Goal: Find specific page/section: Find specific page/section

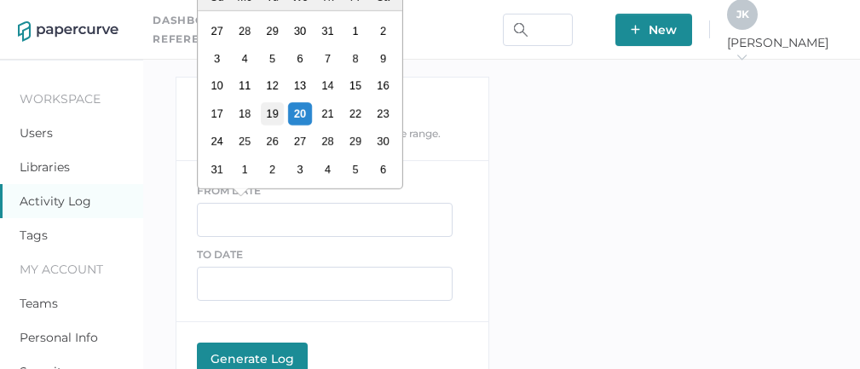
click at [274, 115] on div "19" at bounding box center [272, 113] width 23 height 23
type input "08/19/2025"
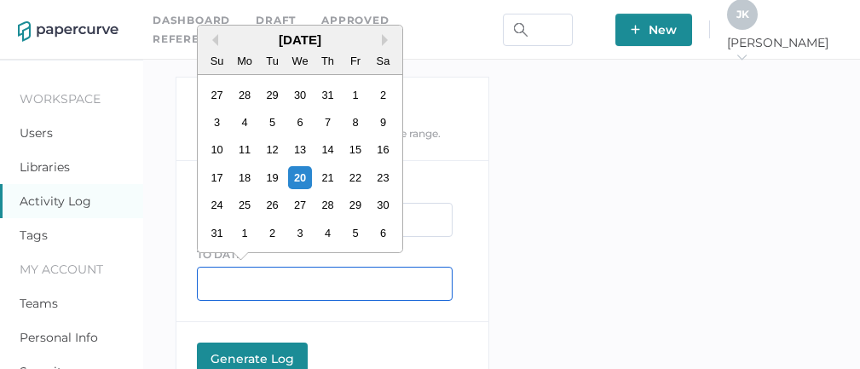
click at [245, 289] on input "text" at bounding box center [325, 284] width 256 height 34
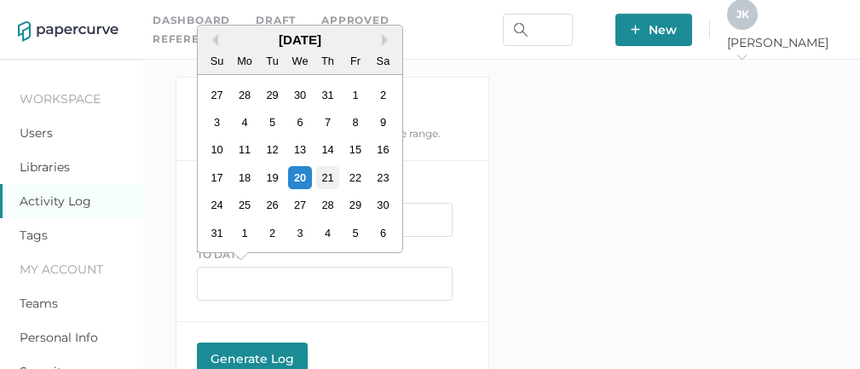
click at [326, 181] on div "21" at bounding box center [327, 177] width 23 height 23
type input "08/21/2025"
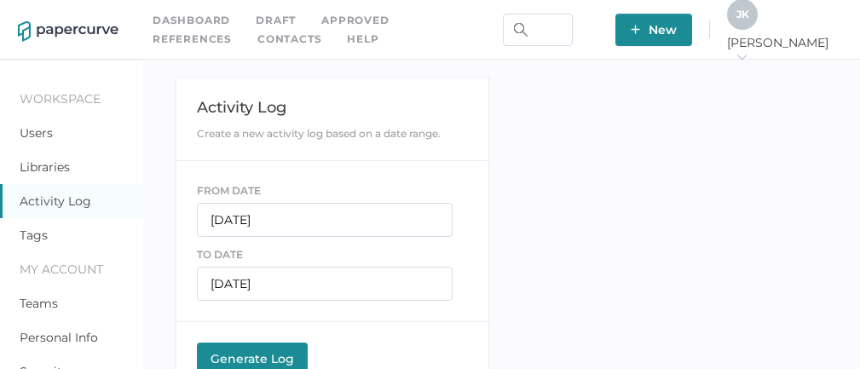
click at [254, 351] on div "Generate Log" at bounding box center [252, 358] width 94 height 15
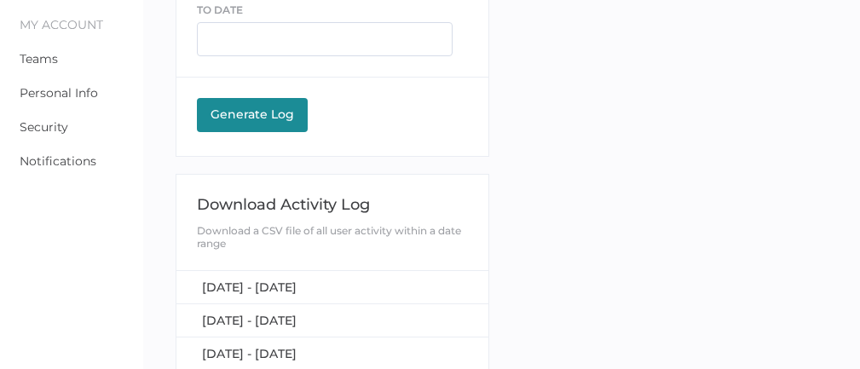
scroll to position [245, 0]
click at [297, 279] on span "August 19, 2025 - August 21, 2025" at bounding box center [249, 286] width 95 height 15
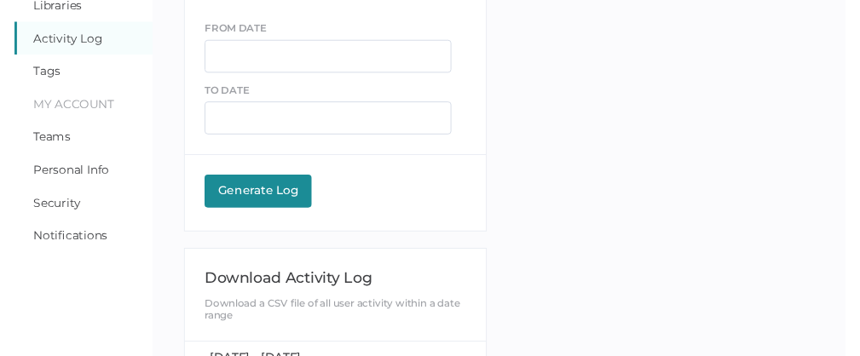
scroll to position [0, 0]
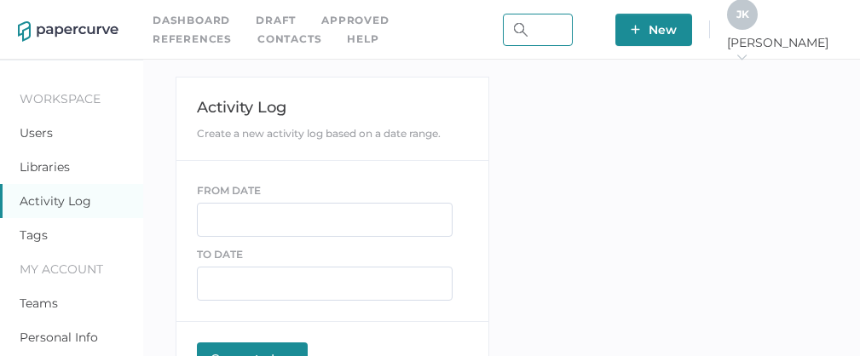
click at [573, 26] on input "text" at bounding box center [538, 30] width 70 height 32
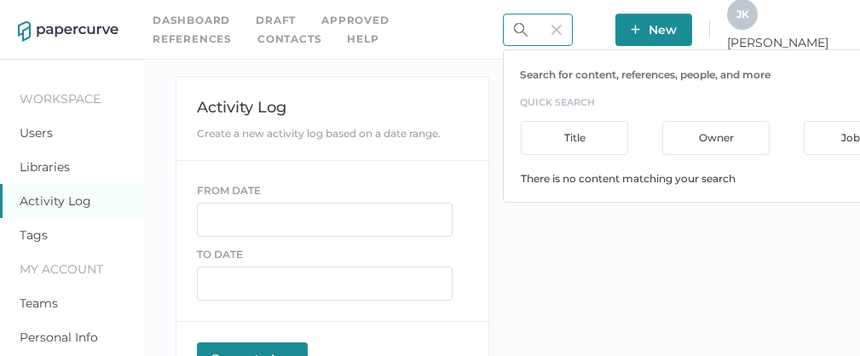
scroll to position [0, 15]
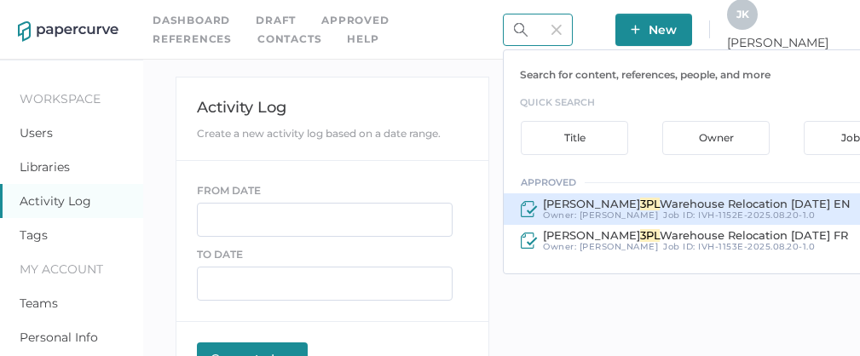
type input "3pl"
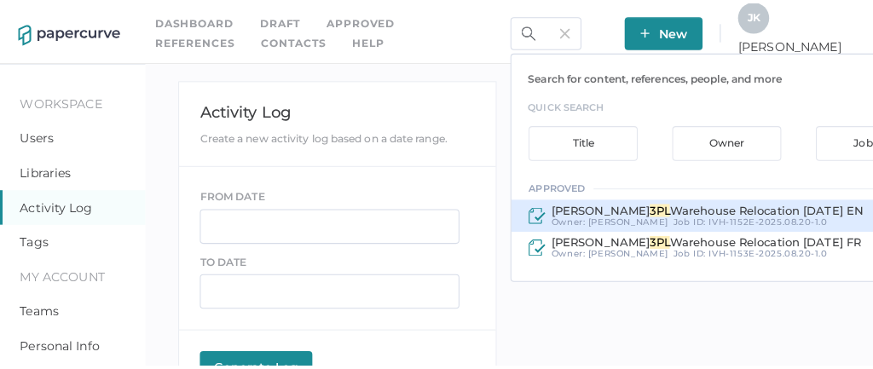
scroll to position [0, 0]
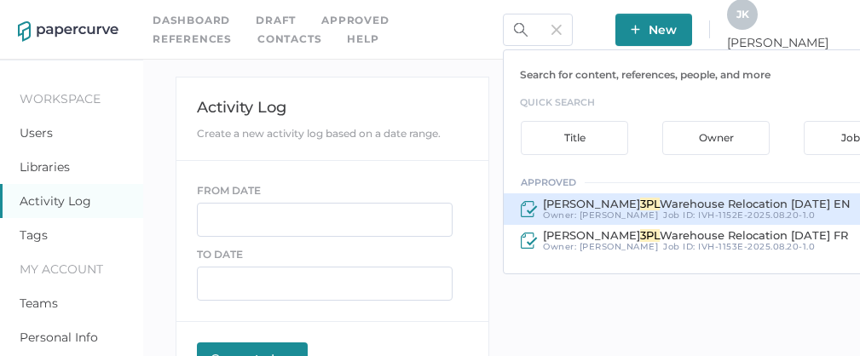
click at [619, 207] on span "Fresenius Kabi" at bounding box center [591, 204] width 97 height 14
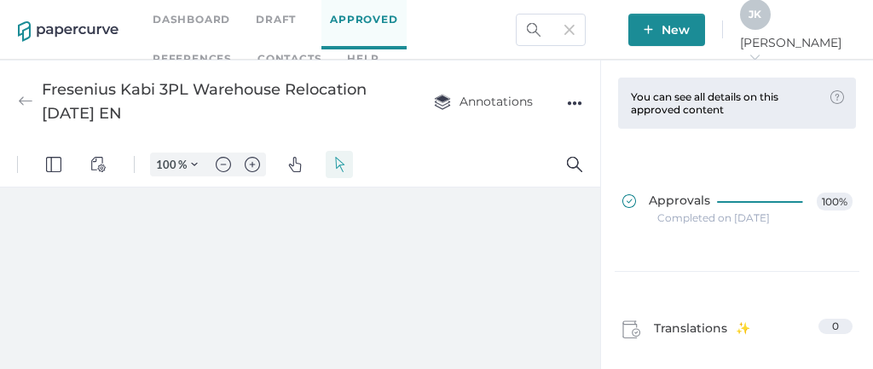
type input "76"
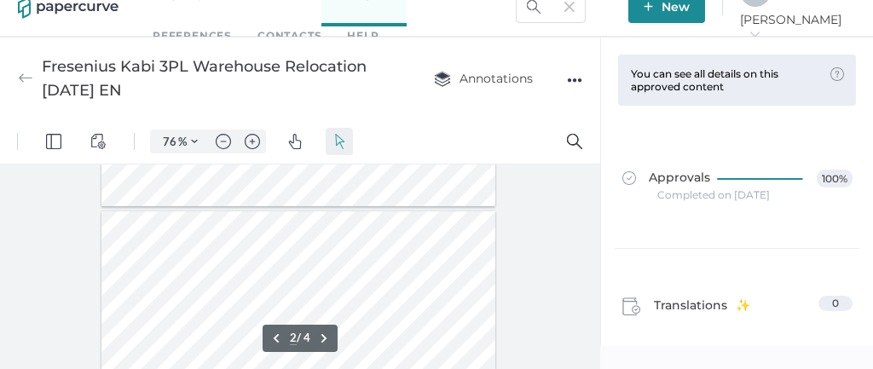
scroll to position [473, 0]
type input "1"
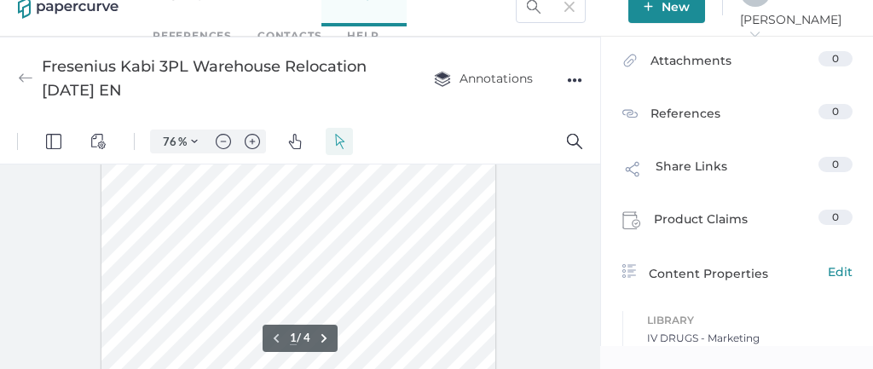
scroll to position [0, 0]
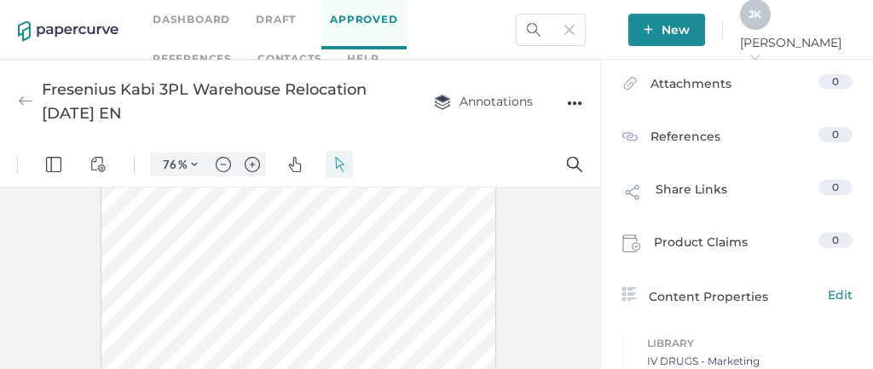
click at [257, 56] on link "Contacts" at bounding box center [289, 58] width 64 height 19
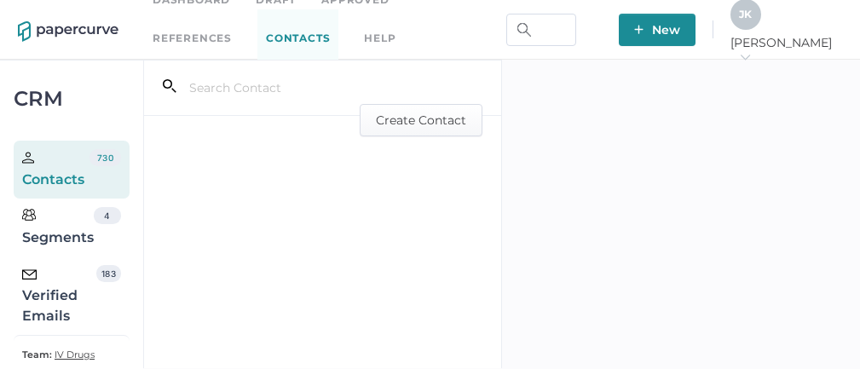
click at [58, 311] on div "Verified Emails" at bounding box center [59, 295] width 74 height 61
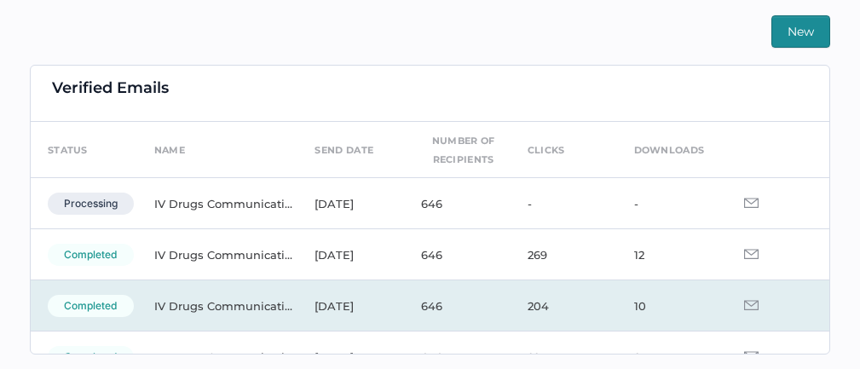
scroll to position [9, 0]
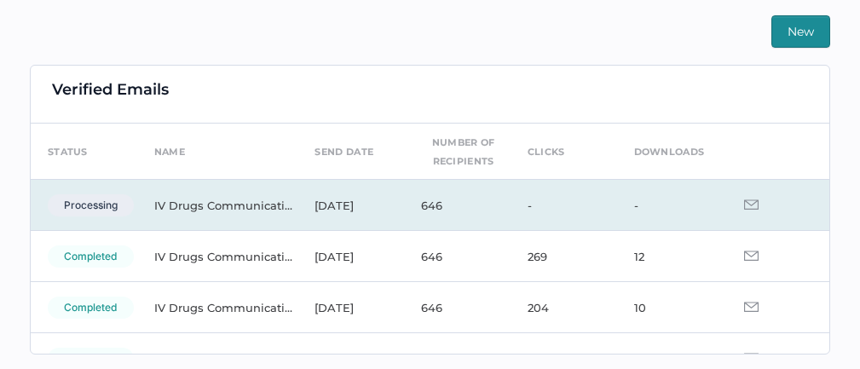
click at [744, 205] on img at bounding box center [751, 204] width 14 height 10
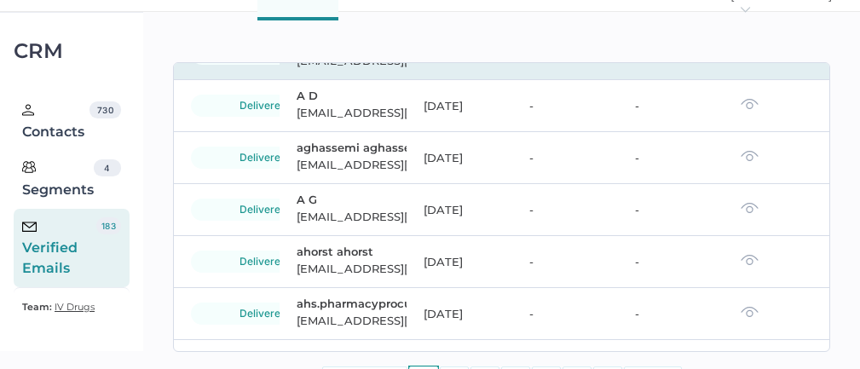
scroll to position [245, 0]
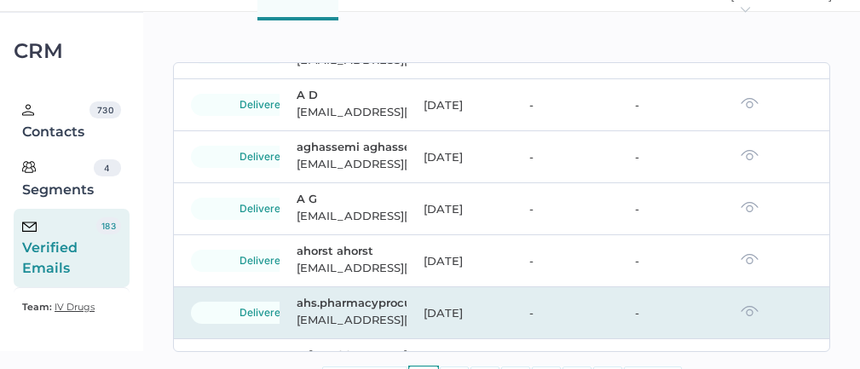
click at [741, 312] on img at bounding box center [750, 311] width 18 height 12
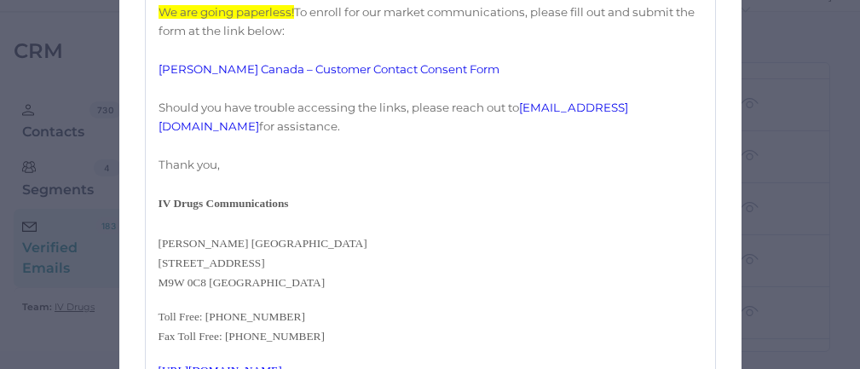
scroll to position [566, 0]
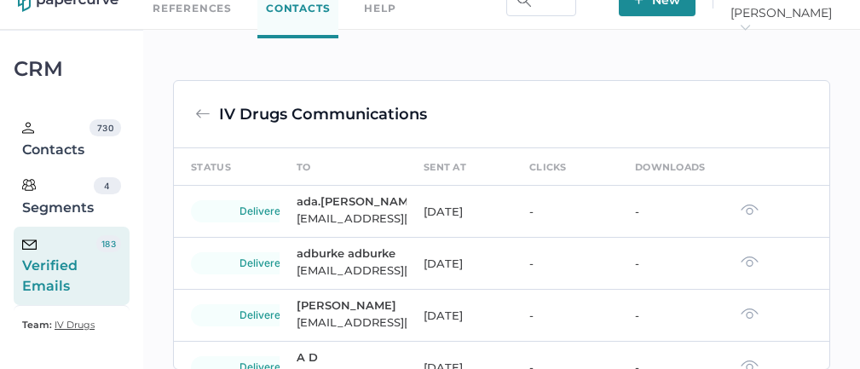
scroll to position [95, 0]
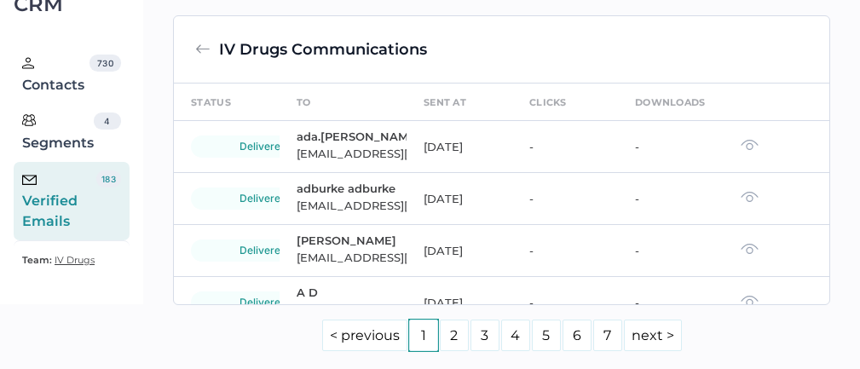
click at [84, 194] on div "Verified Emails" at bounding box center [59, 200] width 74 height 61
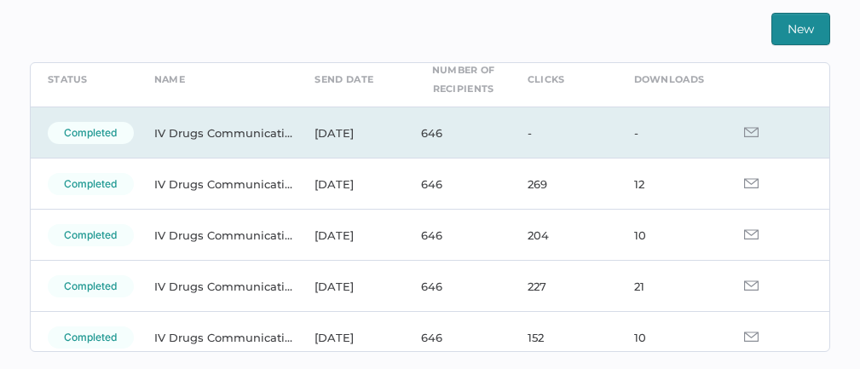
scroll to position [89, 0]
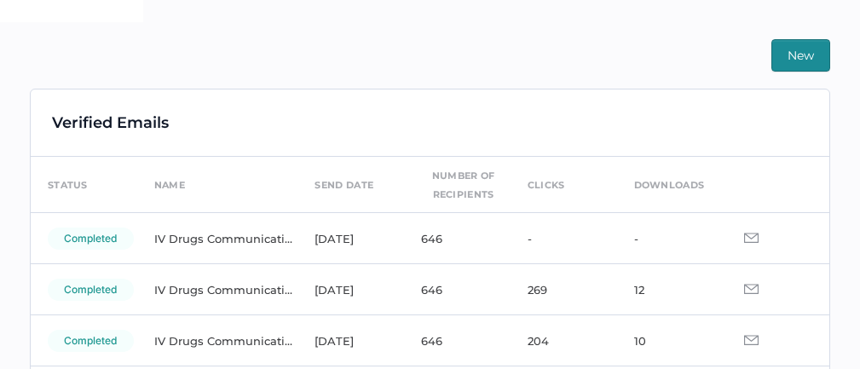
scroll to position [381, 0]
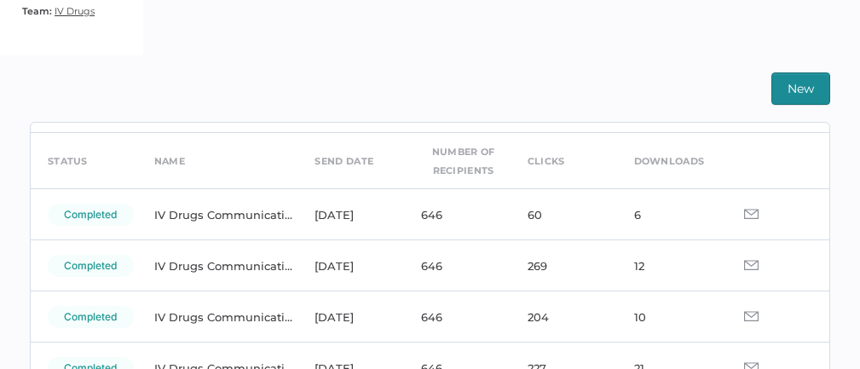
scroll to position [56, 0]
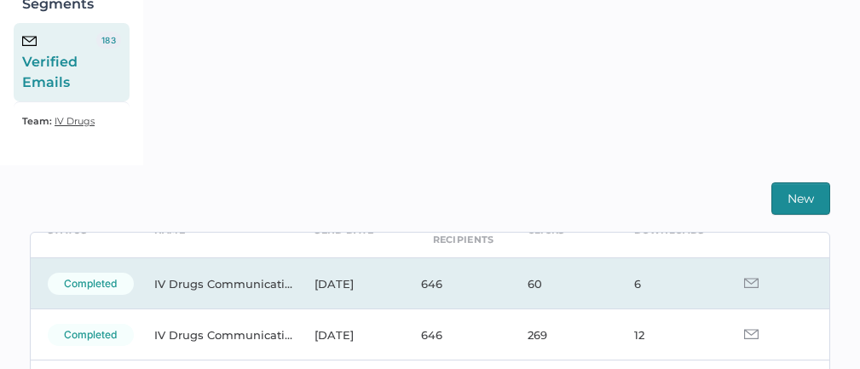
scroll to position [93, 0]
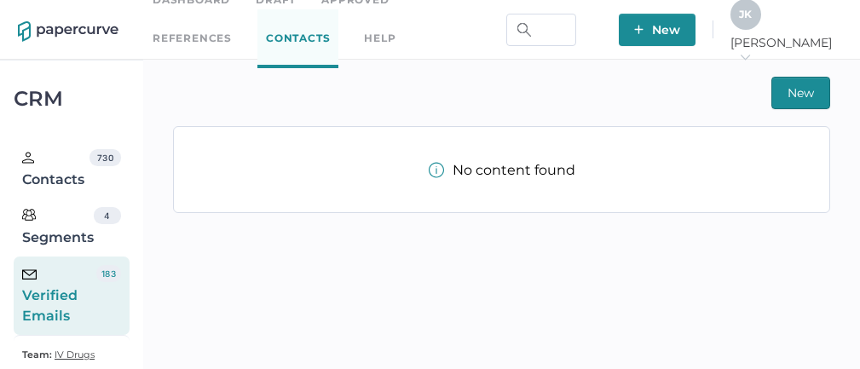
scroll to position [35, 0]
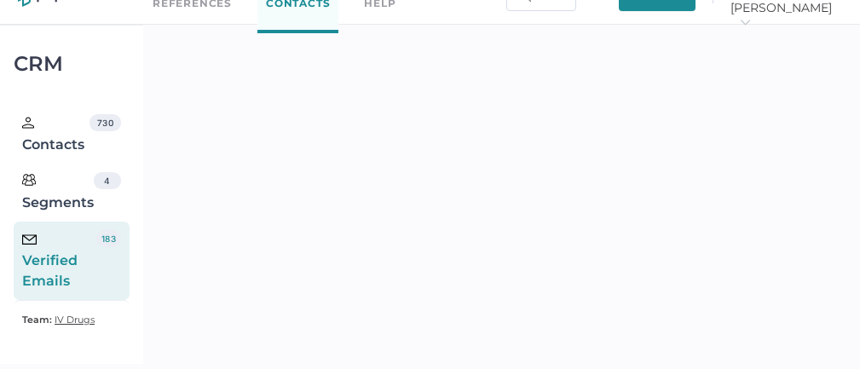
click at [57, 256] on div "Verified Emails" at bounding box center [59, 260] width 74 height 61
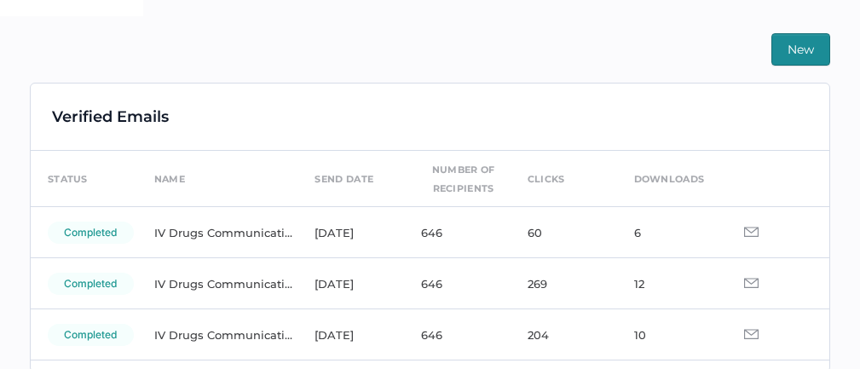
scroll to position [388, 0]
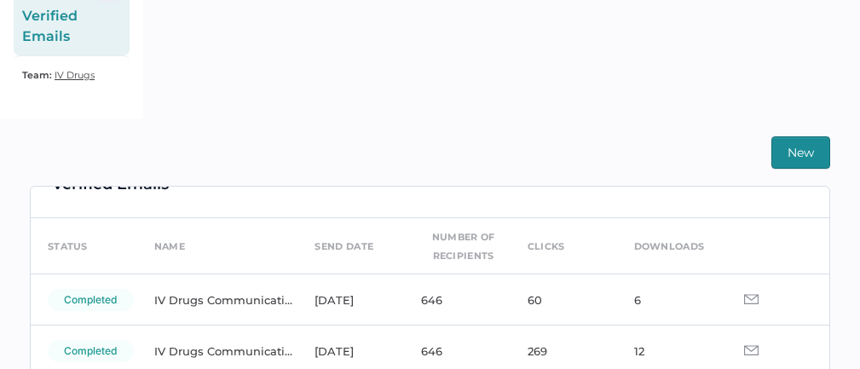
scroll to position [55, 0]
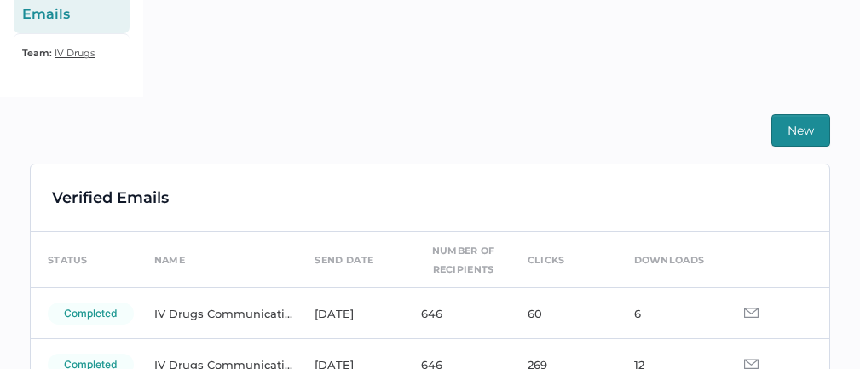
scroll to position [305, 0]
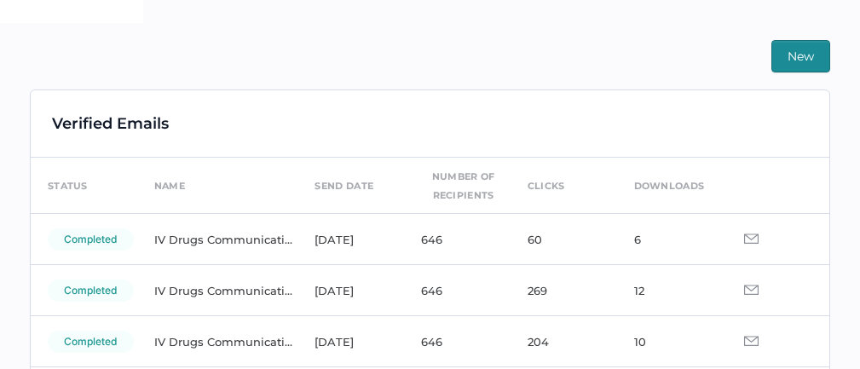
scroll to position [379, 0]
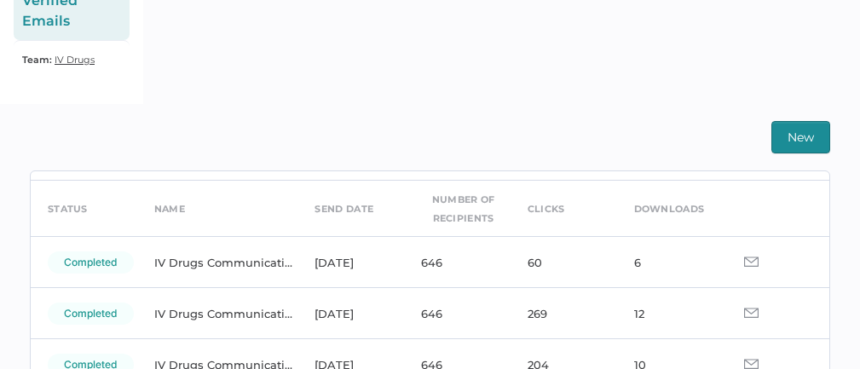
scroll to position [64, 0]
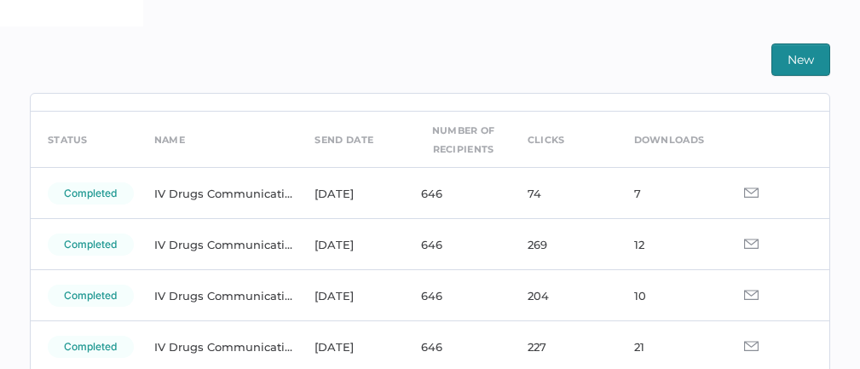
scroll to position [49, 0]
